Goal: Answer question/provide support: Share knowledge or assist other users

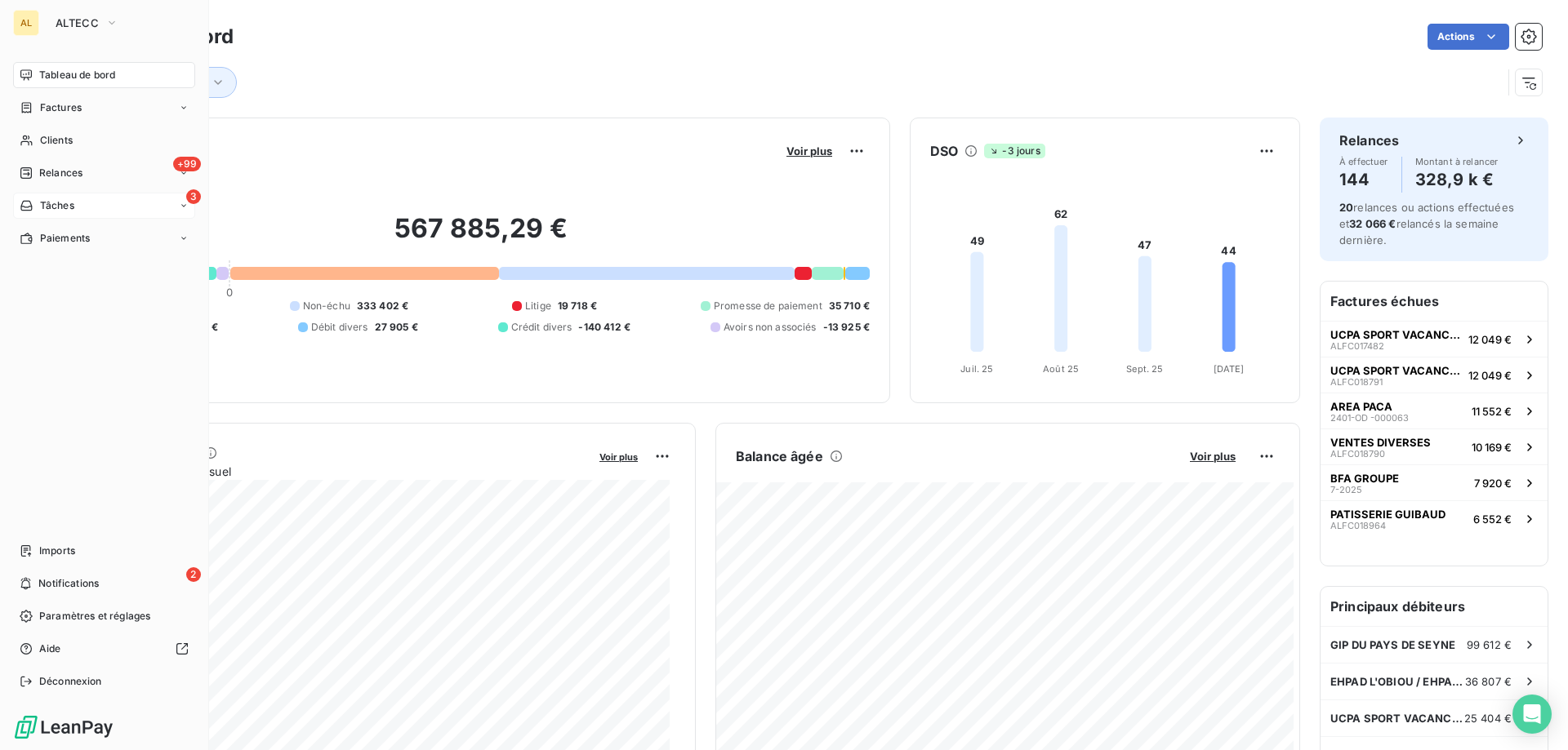
click at [67, 205] on span "Tâches" at bounding box center [57, 206] width 35 height 15
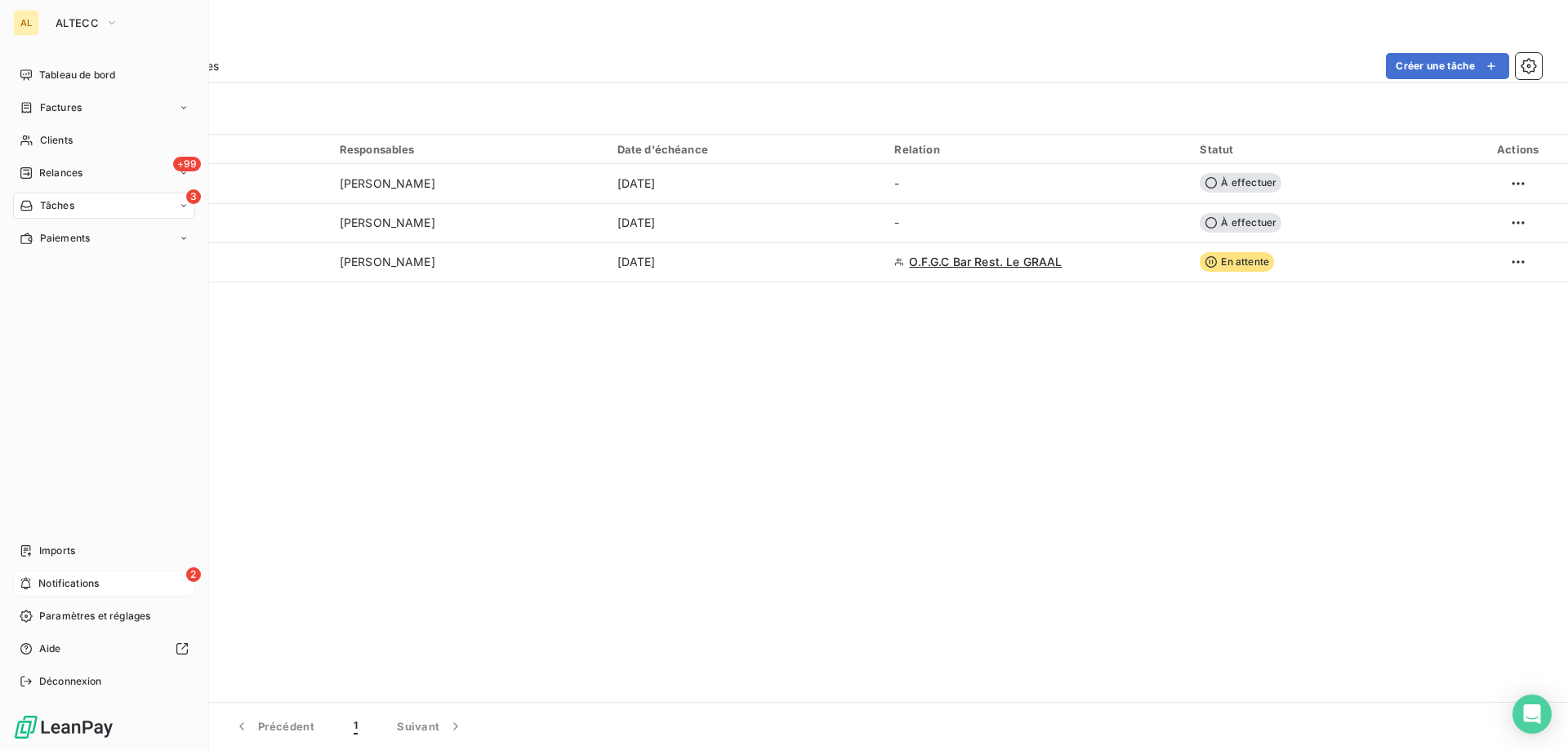
click at [71, 581] on span "Notifications" at bounding box center [69, 583] width 61 height 15
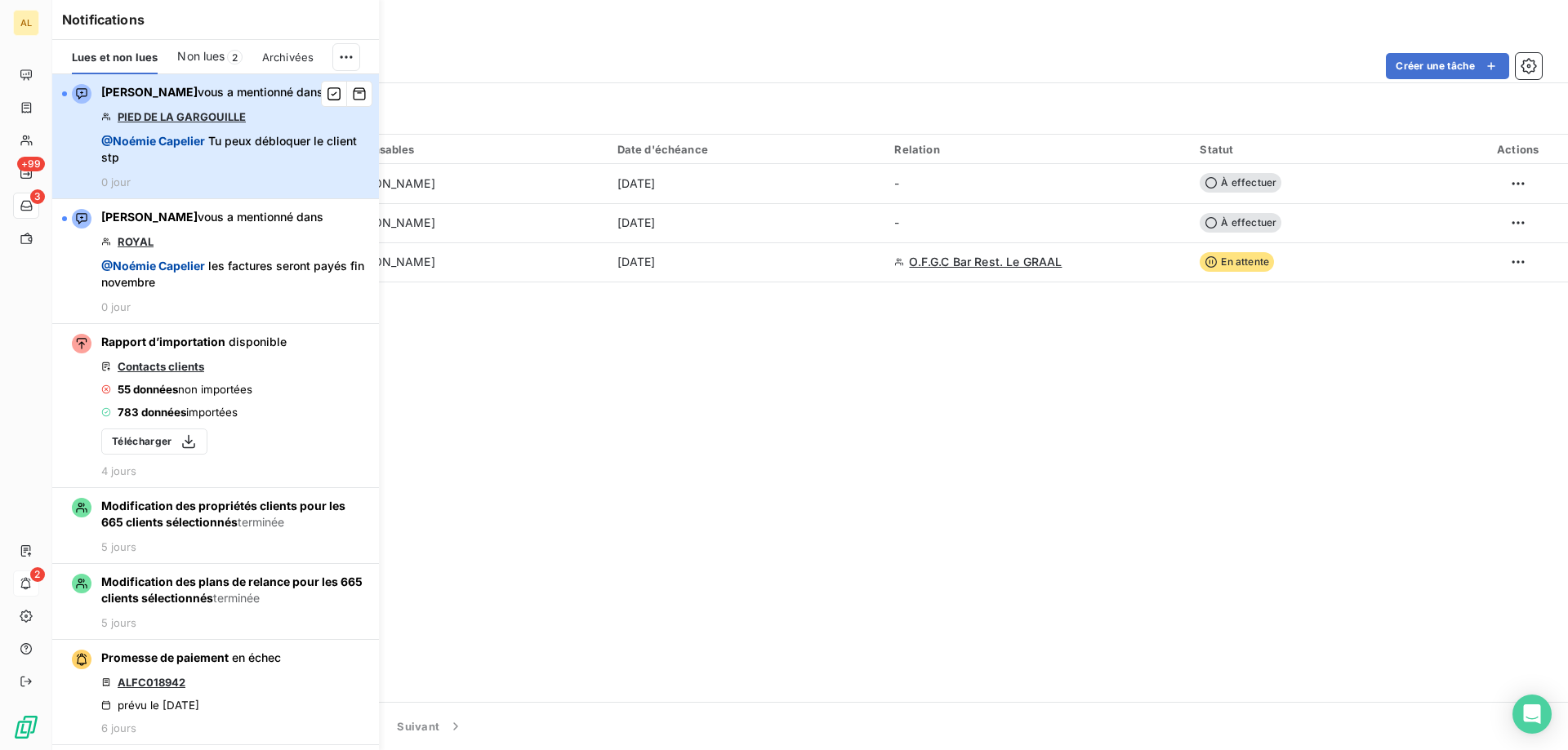
click at [219, 133] on span "@ [PERSON_NAME] Tu peux débloquer le client stp" at bounding box center [235, 149] width 268 height 33
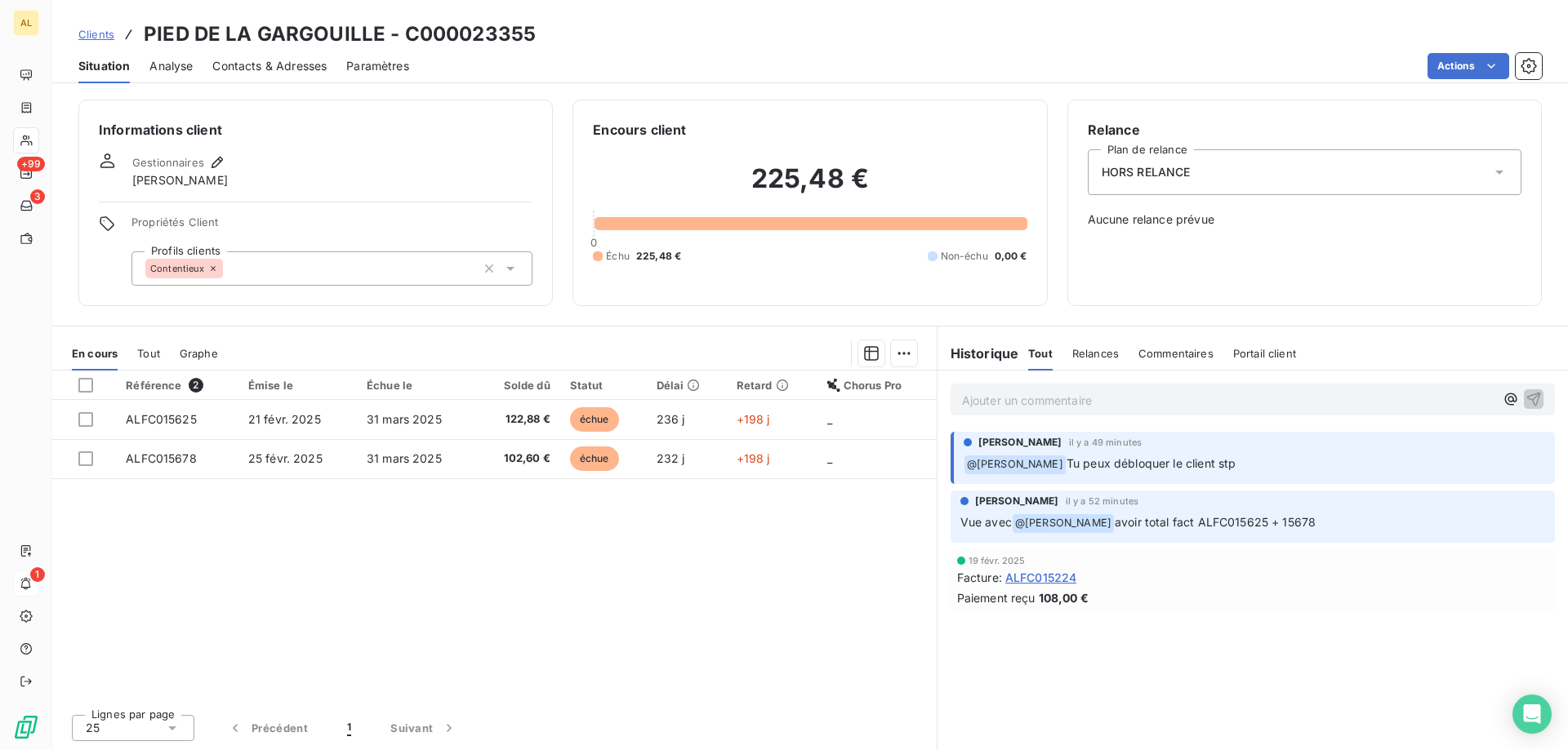
click at [1142, 387] on div "Ajouter un commentaire ﻿" at bounding box center [1253, 399] width 604 height 32
click at [1133, 400] on p "Ajouter un commentaire ﻿" at bounding box center [1228, 400] width 533 height 21
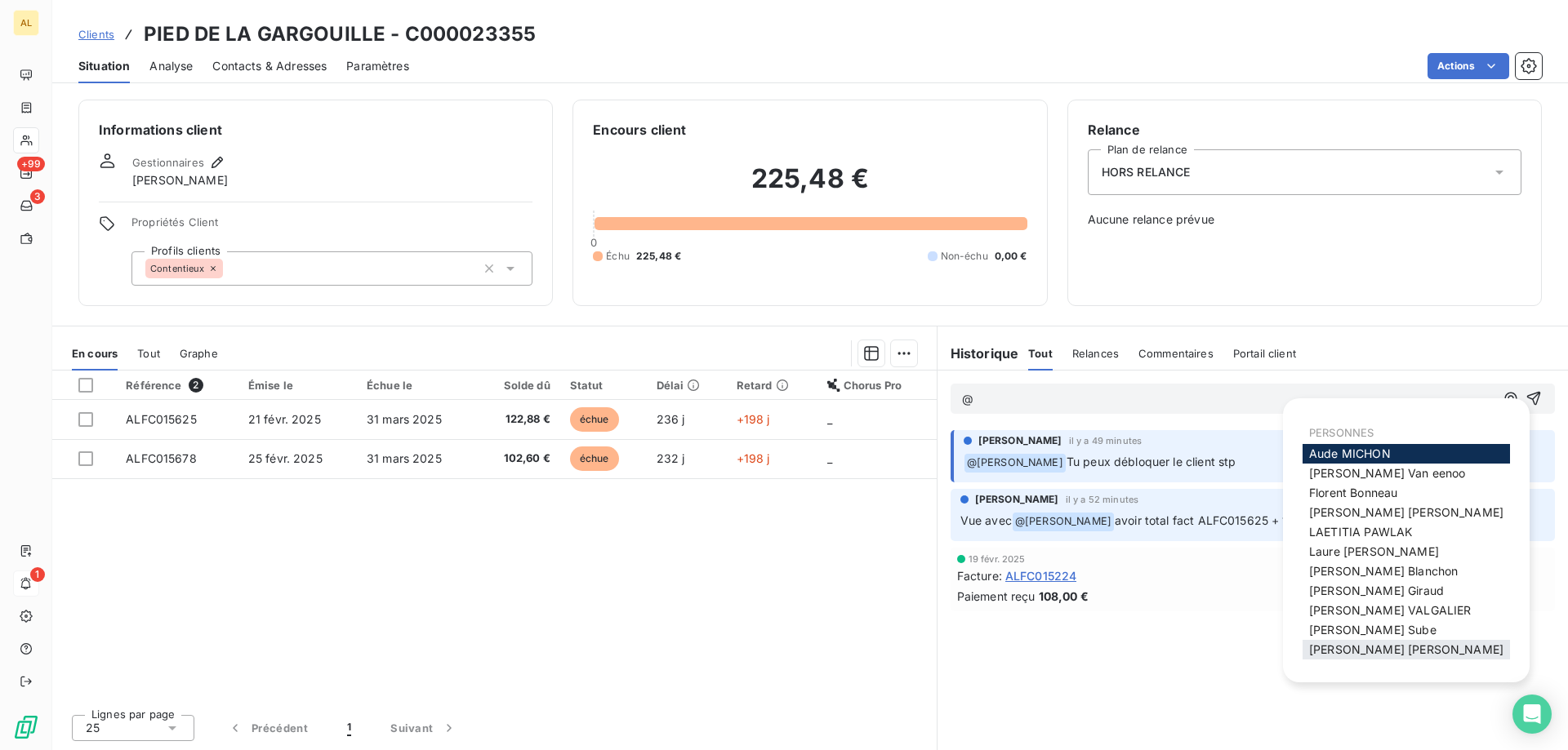
click at [1358, 648] on span "[PERSON_NAME]" at bounding box center [1407, 650] width 195 height 14
click at [1428, 489] on div "[PERSON_NAME]" at bounding box center [1406, 494] width 208 height 20
click at [1355, 493] on span "[PERSON_NAME]" at bounding box center [1353, 494] width 88 height 14
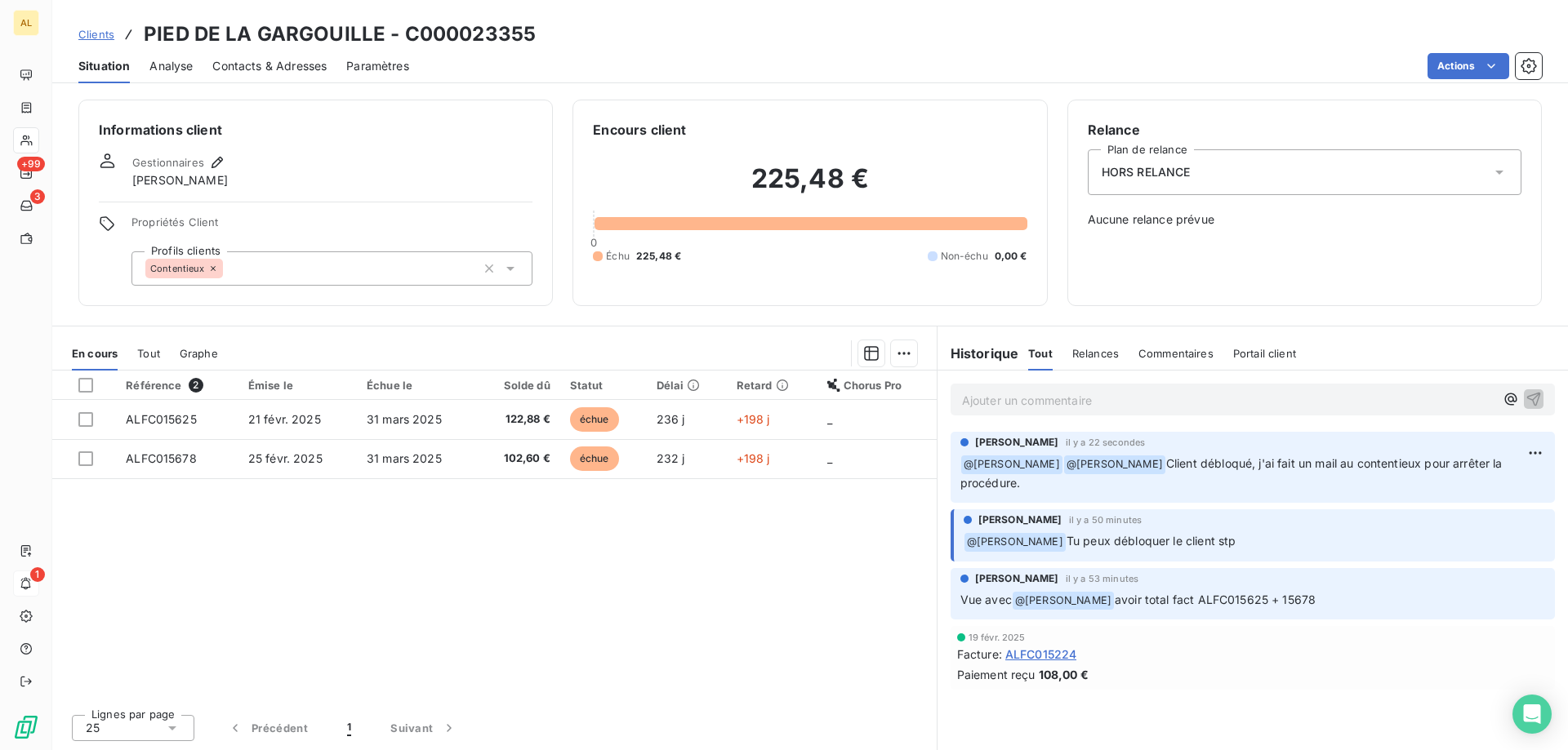
click at [270, 271] on div "Contentieux" at bounding box center [332, 268] width 401 height 35
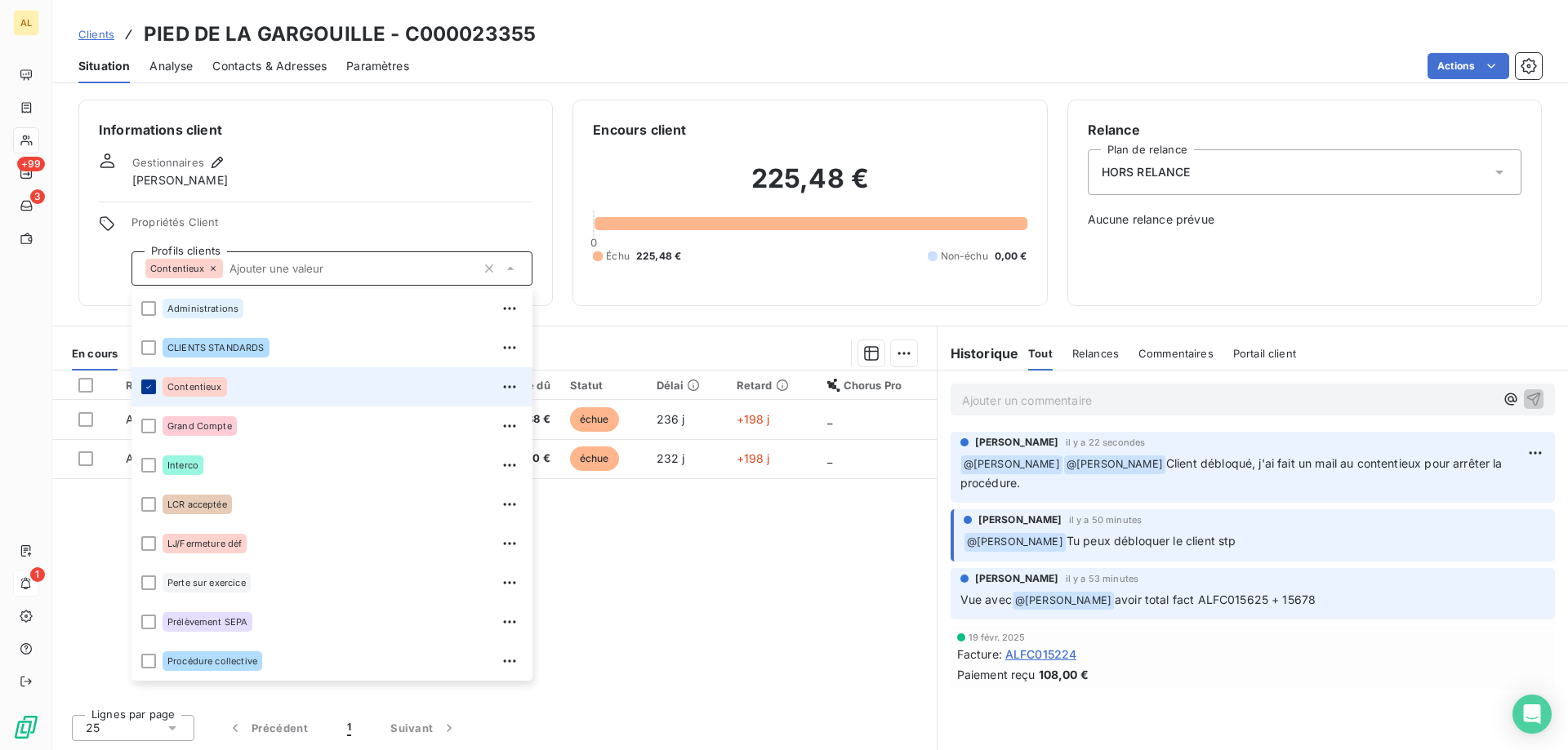
click at [151, 392] on div at bounding box center [148, 386] width 15 height 15
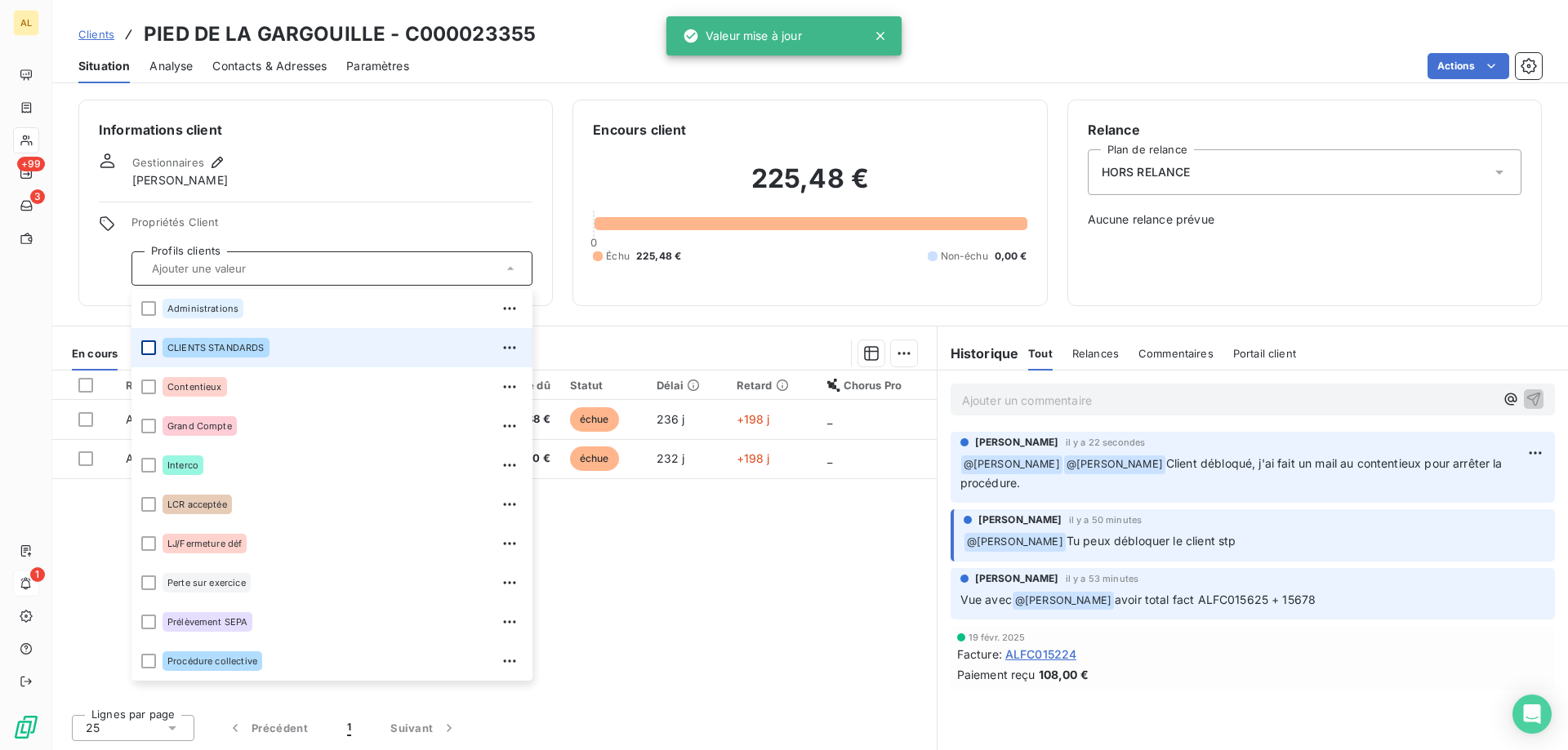
click at [144, 345] on div at bounding box center [148, 348] width 15 height 15
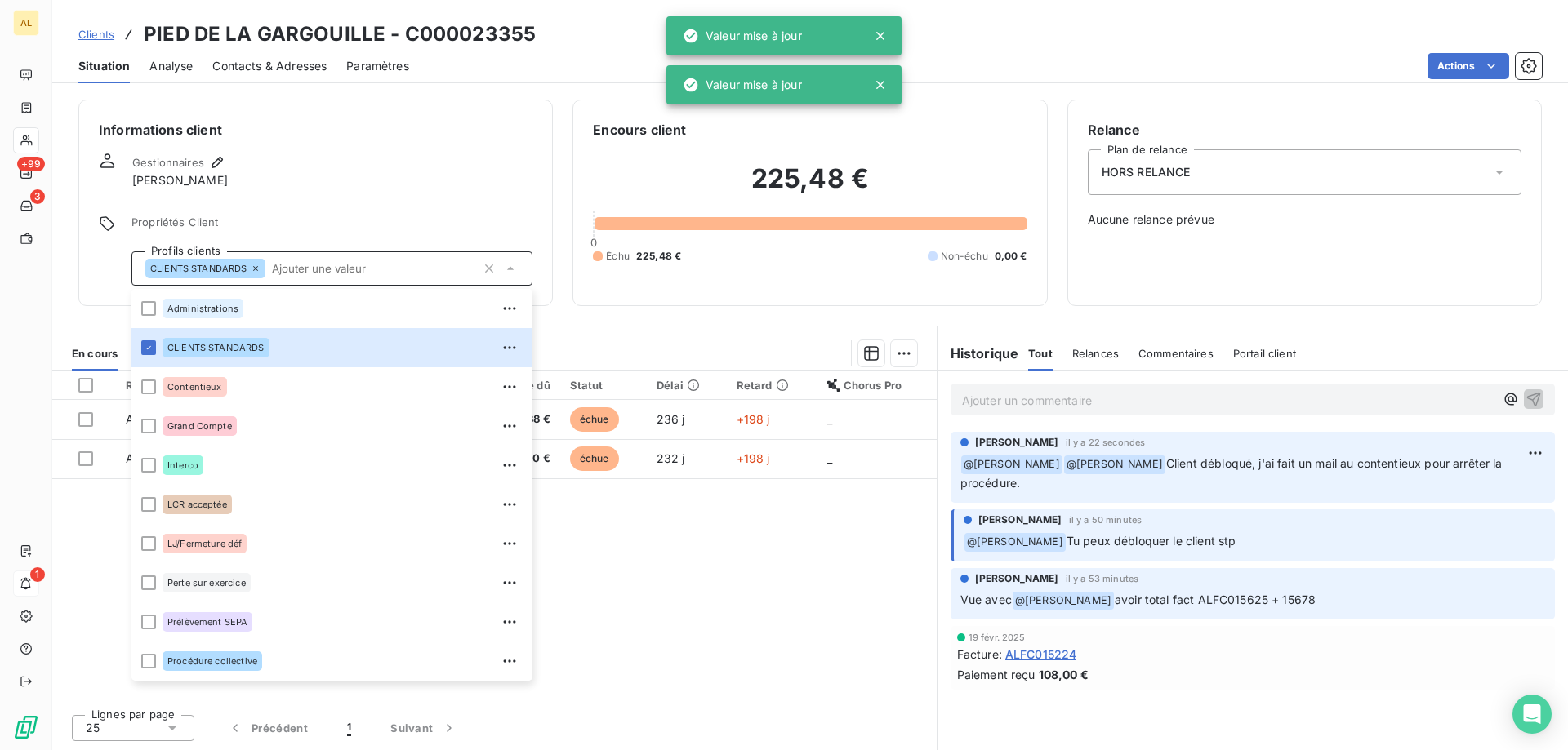
click at [1246, 188] on div "HORS RELANCE" at bounding box center [1305, 172] width 433 height 46
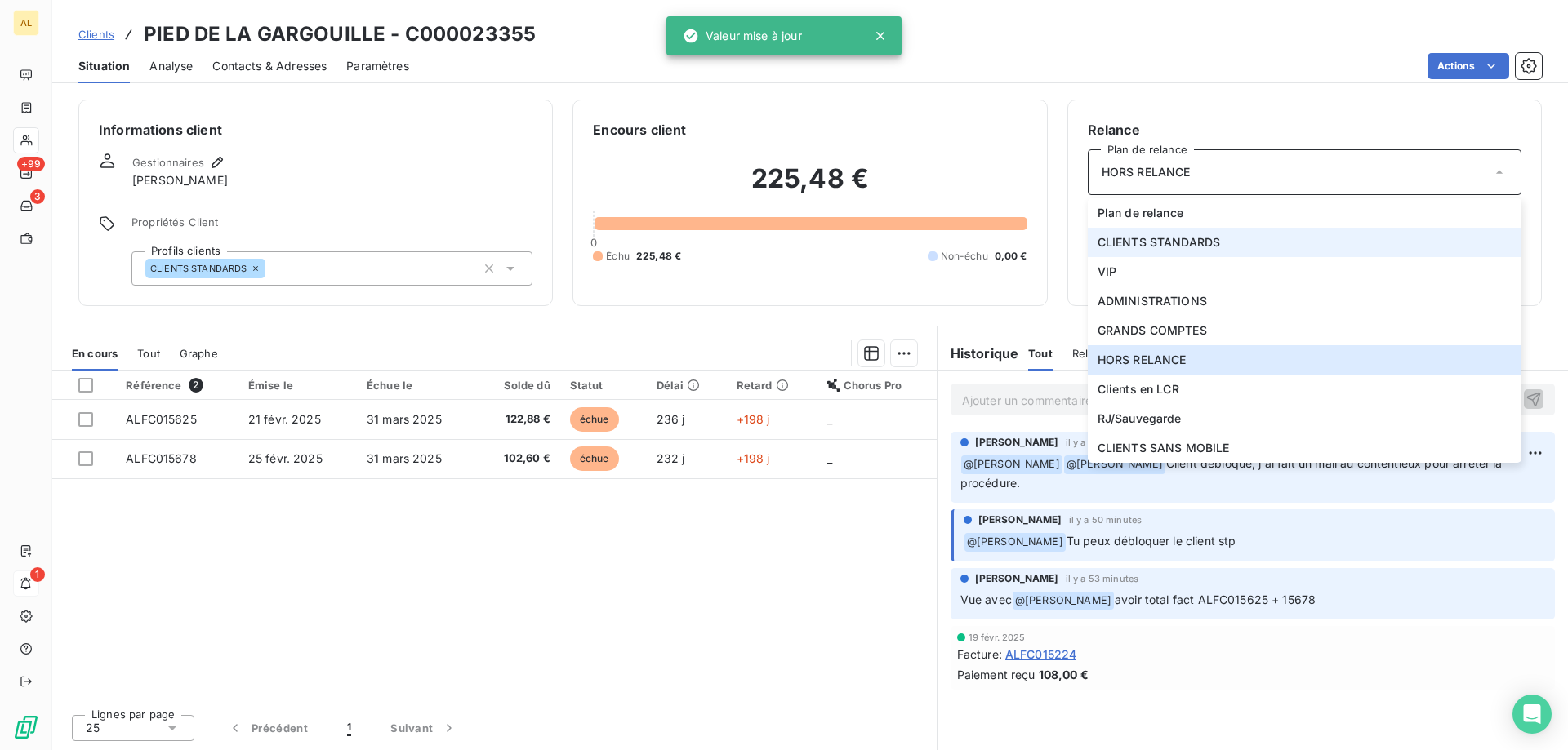
click at [1199, 245] on span "CLIENTS STANDARDS" at bounding box center [1160, 242] width 123 height 16
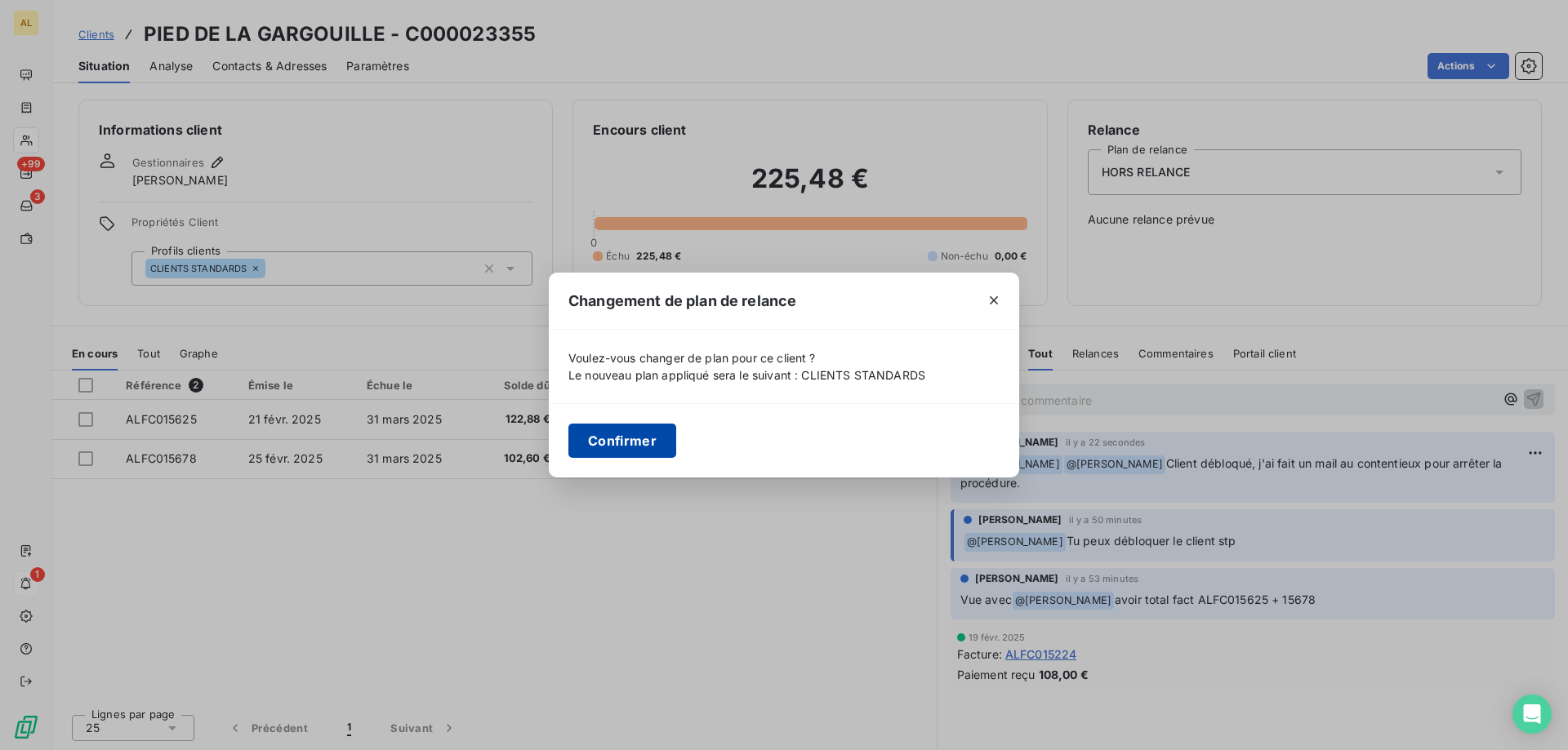
click at [635, 442] on button "Confirmer" at bounding box center [622, 441] width 108 height 35
